Goal: Navigation & Orientation: Find specific page/section

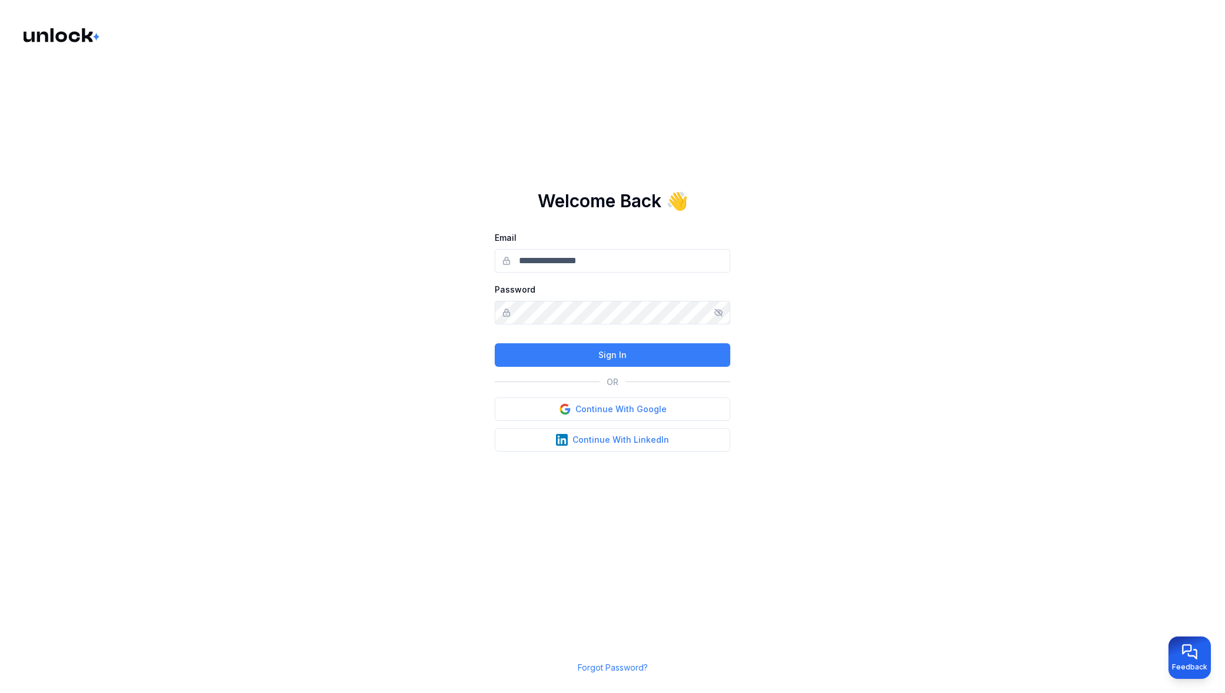
type input "**********"
click at [581, 408] on button "Continue With Google" at bounding box center [613, 410] width 236 height 24
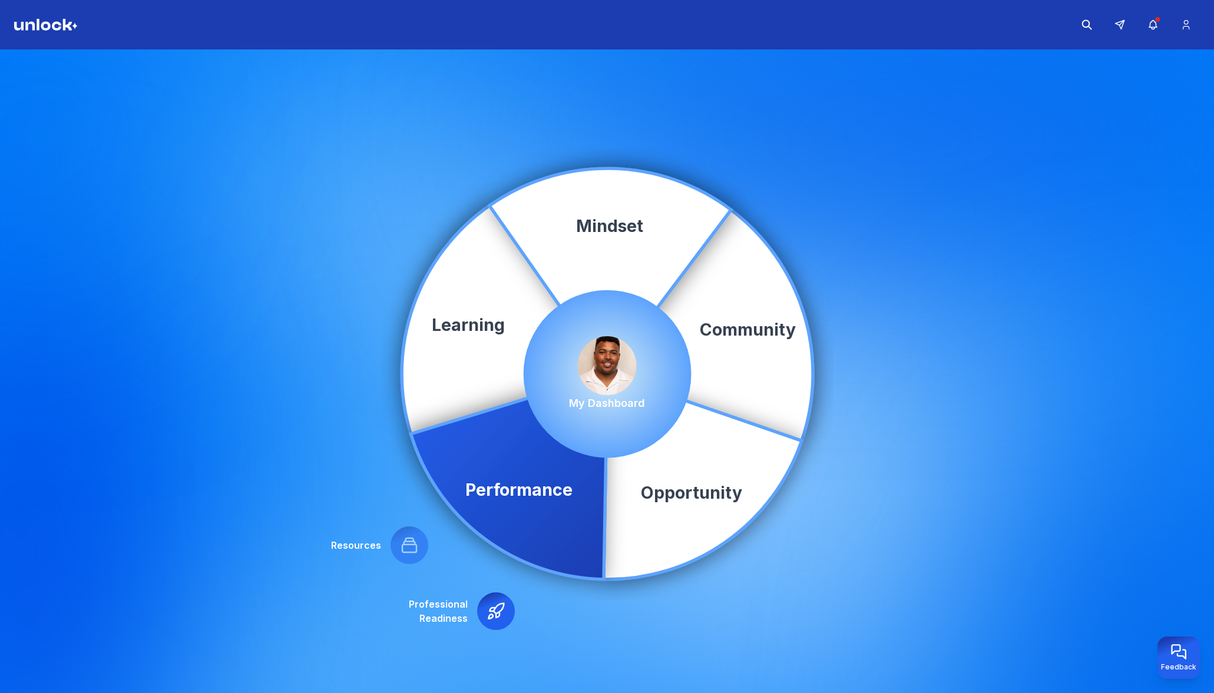
click at [597, 365] on img at bounding box center [607, 365] width 59 height 59
